Goal: Download file/media

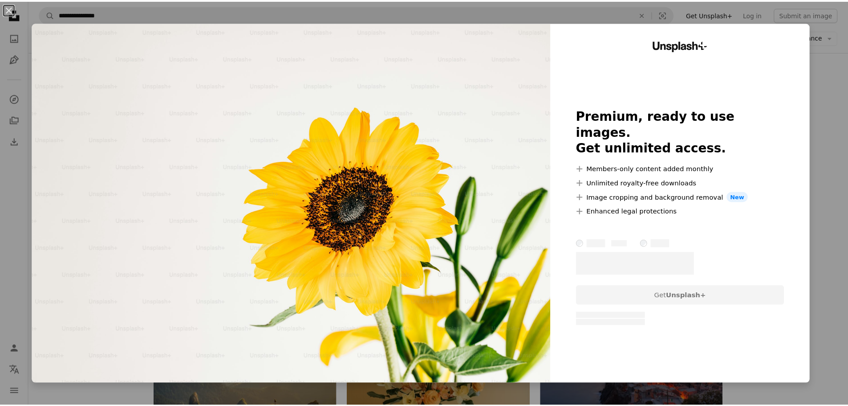
scroll to position [177, 0]
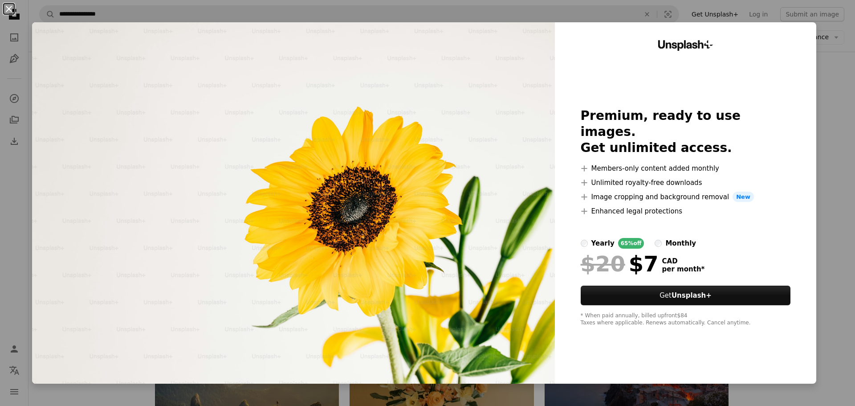
click at [7, 8] on button "An X shape" at bounding box center [9, 9] width 11 height 11
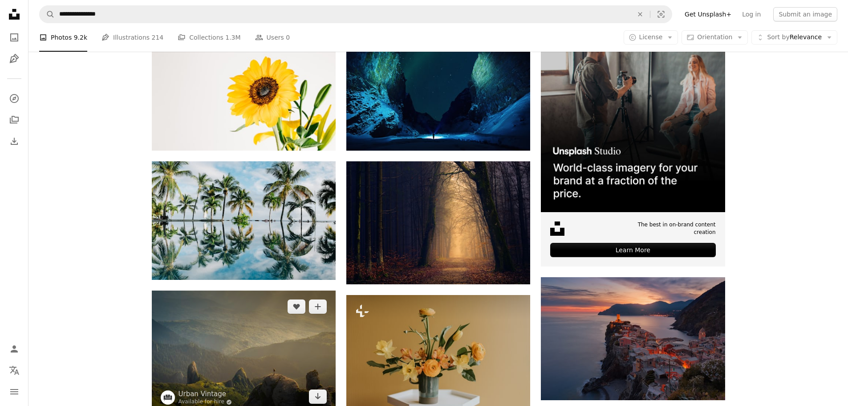
scroll to position [222, 0]
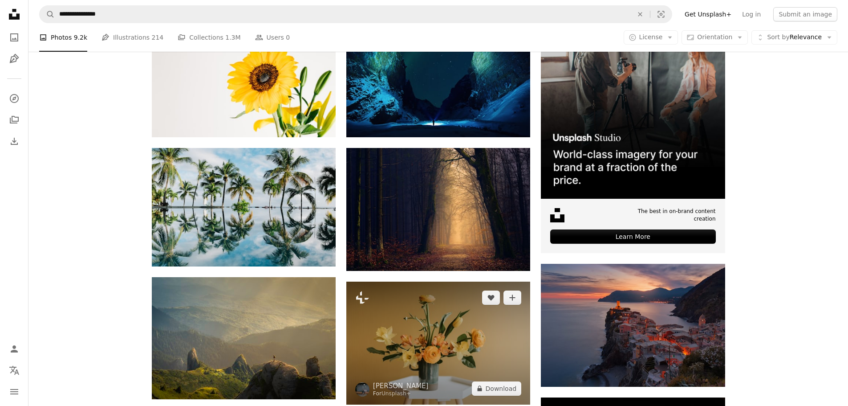
click at [459, 342] on img at bounding box center [438, 342] width 184 height 123
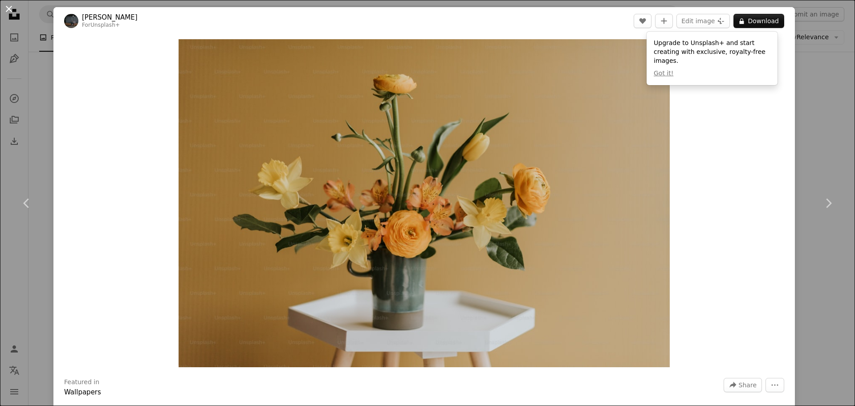
click at [7, 8] on button "An X shape" at bounding box center [9, 9] width 11 height 11
